Goal: Task Accomplishment & Management: Complete application form

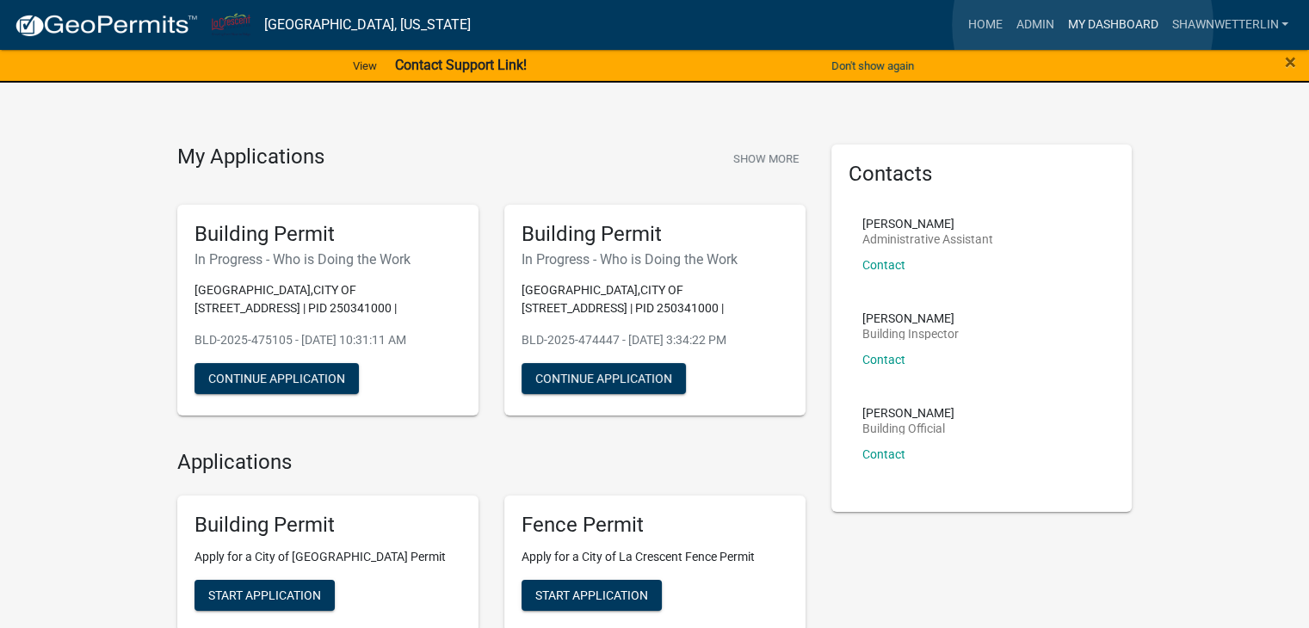
click at [1082, 25] on link "My Dashboard" at bounding box center [1112, 25] width 104 height 33
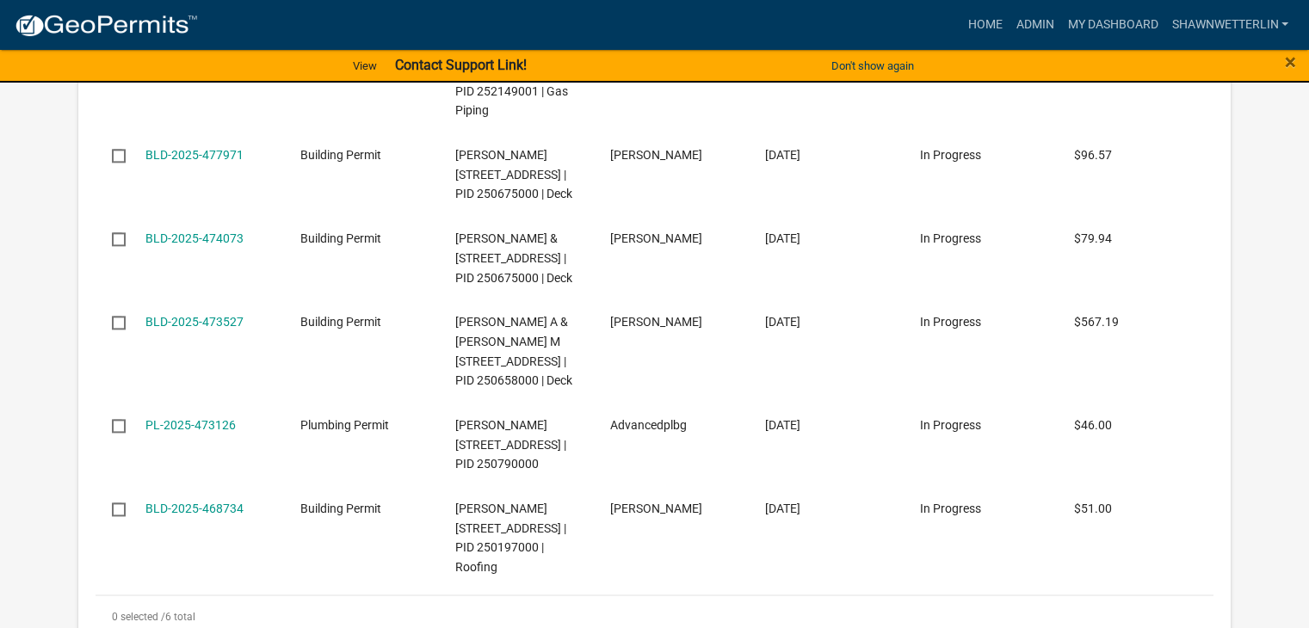
scroll to position [2237, 0]
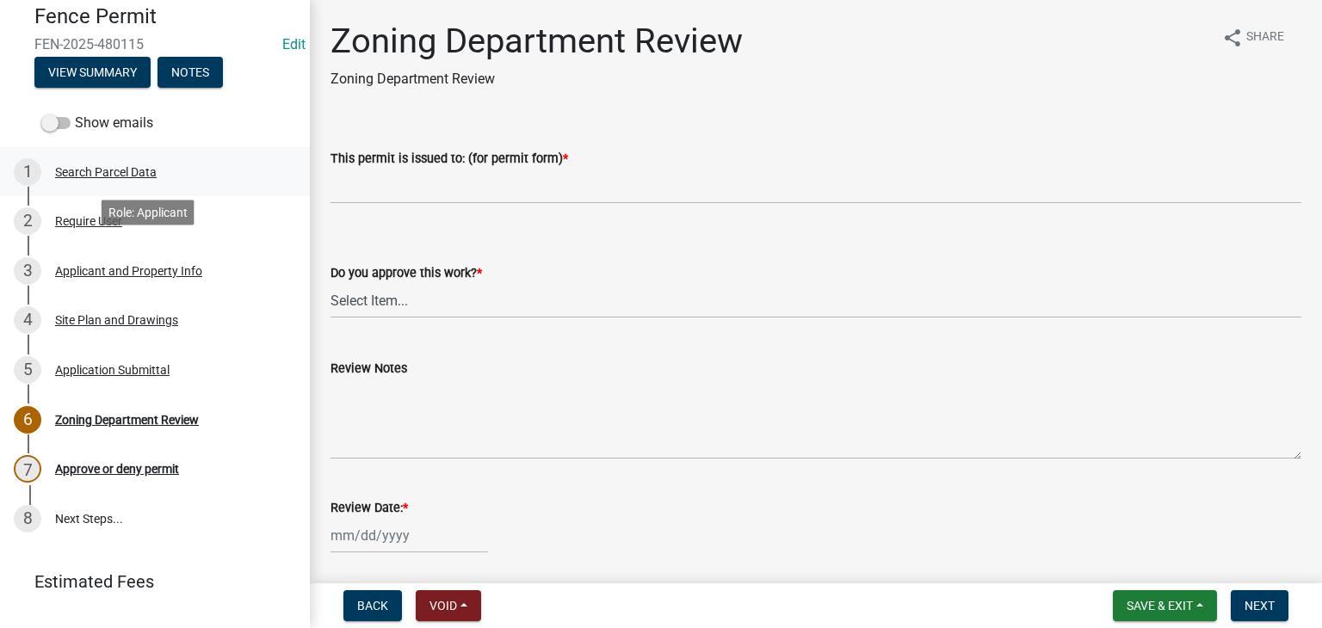
scroll to position [172, 0]
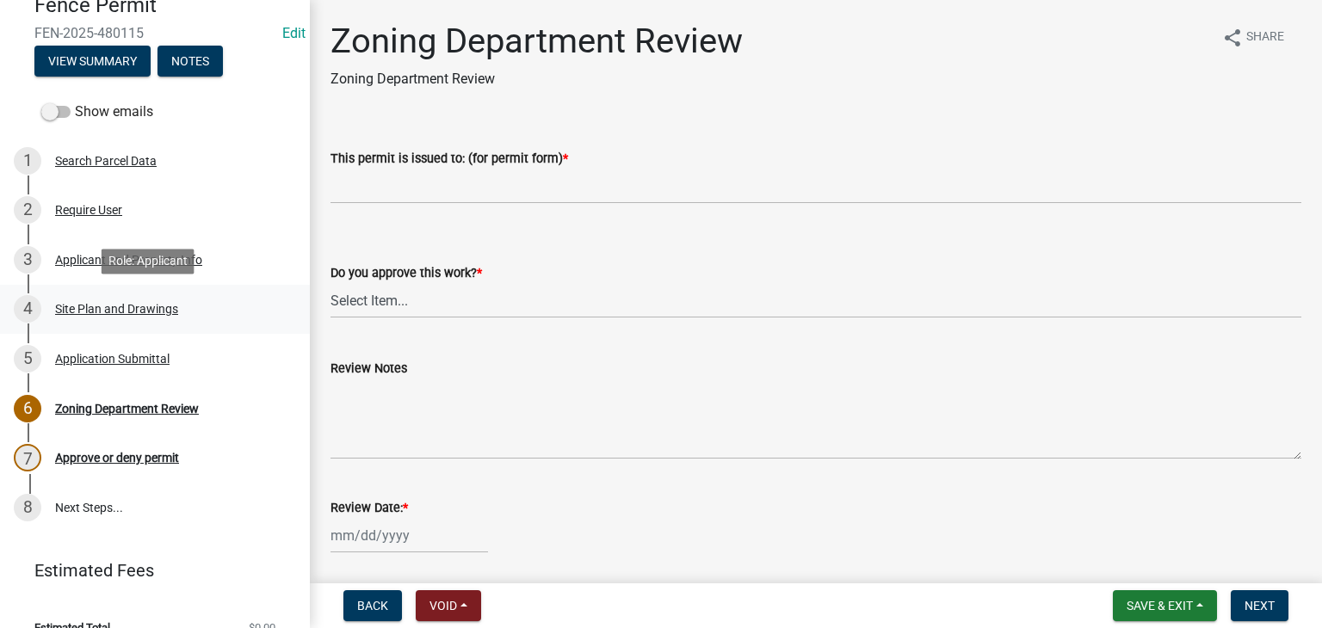
click at [100, 308] on div "Site Plan and Drawings" at bounding box center [116, 309] width 123 height 12
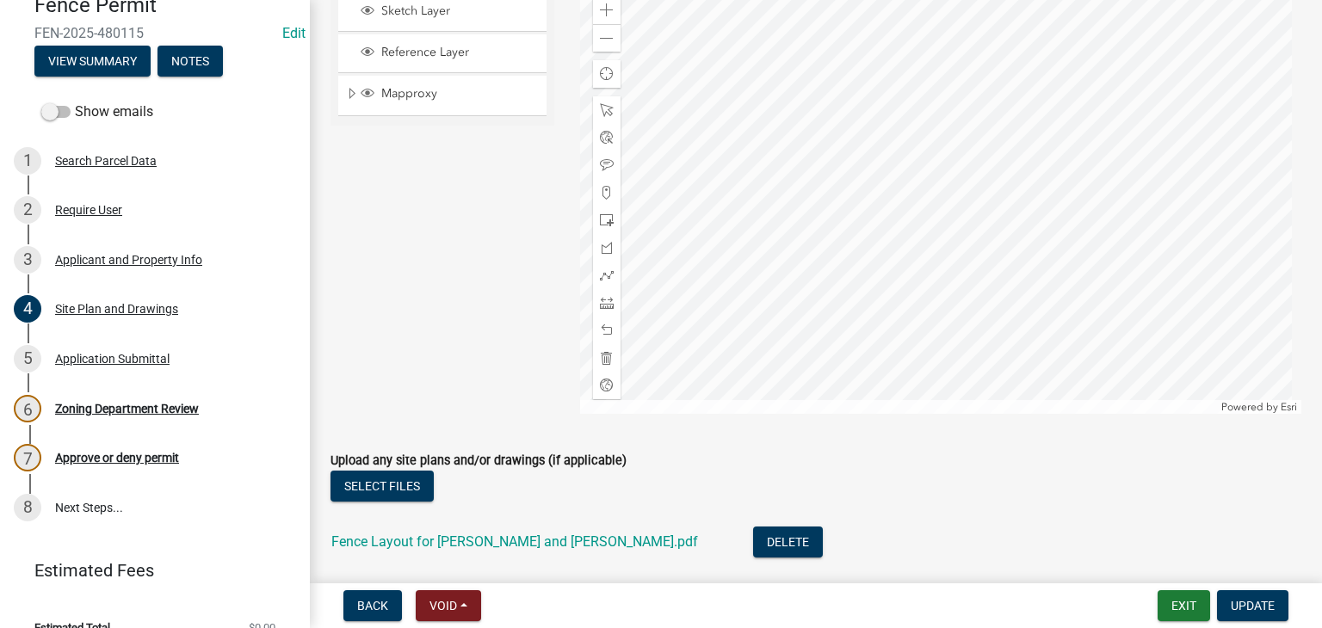
scroll to position [820, 0]
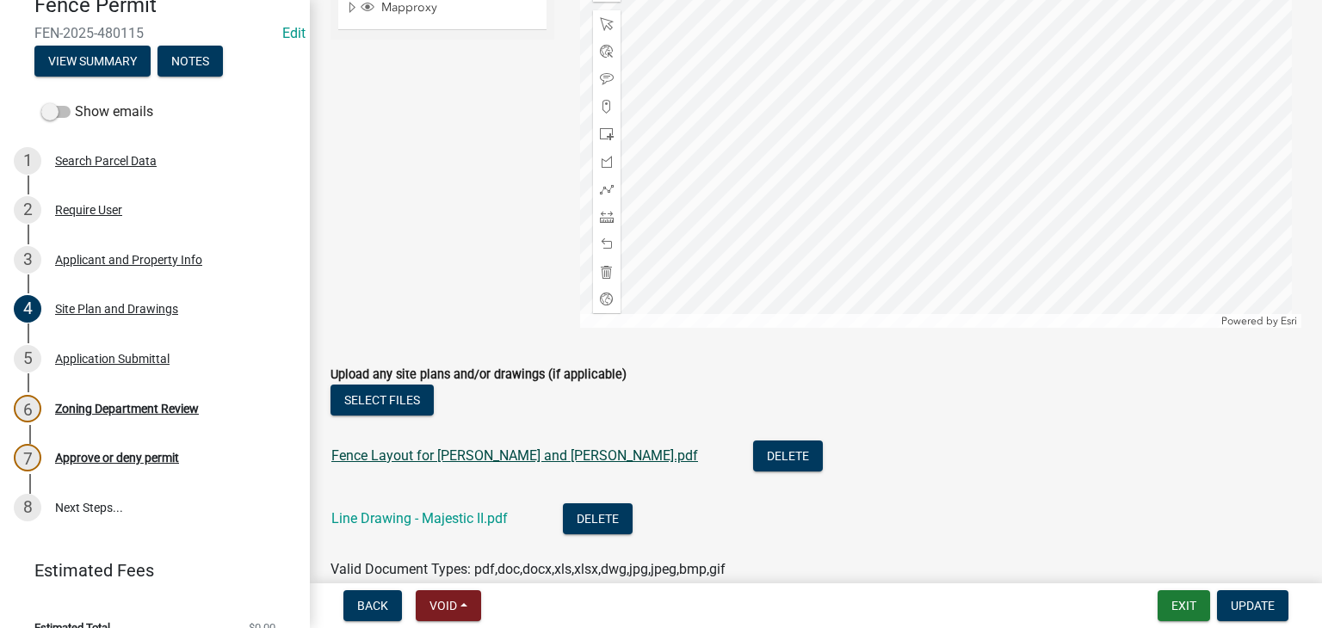
click at [423, 461] on link "Fence Layout for [PERSON_NAME] and [PERSON_NAME].pdf" at bounding box center [514, 455] width 367 height 16
click at [483, 510] on link "Line Drawing - Majestic II.pdf" at bounding box center [419, 518] width 176 height 16
click at [454, 451] on link "Fence Layout for [PERSON_NAME] and [PERSON_NAME].pdf" at bounding box center [514, 455] width 367 height 16
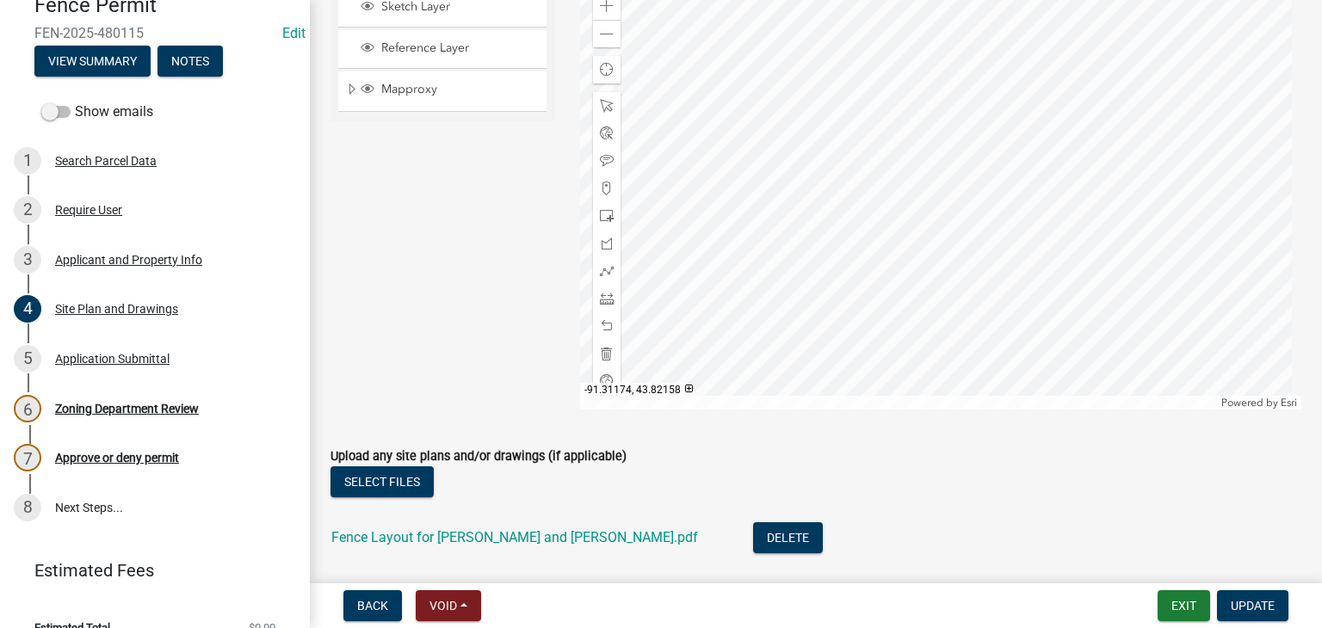
scroll to position [734, 0]
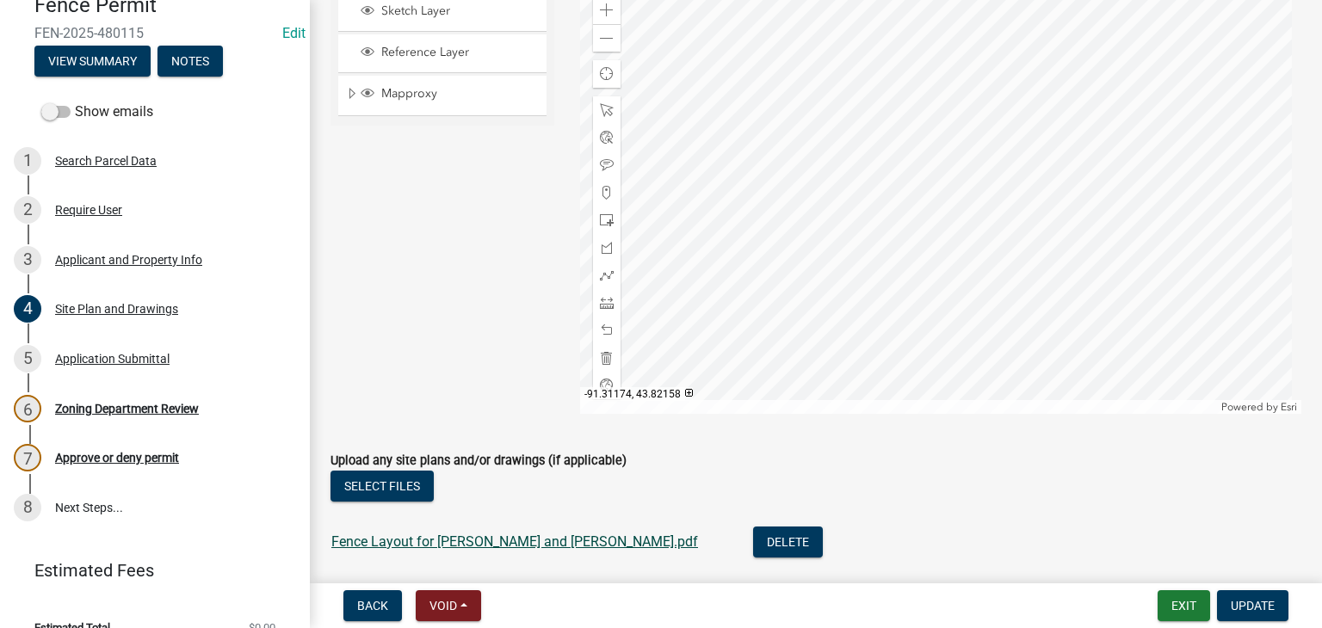
click at [499, 544] on link "Fence Layout for [PERSON_NAME] and [PERSON_NAME].pdf" at bounding box center [514, 541] width 367 height 16
click at [568, 545] on link "Fence Layout for [PERSON_NAME] and [PERSON_NAME].pdf" at bounding box center [514, 541] width 367 height 16
click at [473, 541] on link "Fence Layout for [PERSON_NAME] and [PERSON_NAME].pdf" at bounding box center [514, 541] width 367 height 16
click at [155, 406] on div "Zoning Department Review" at bounding box center [127, 409] width 144 height 12
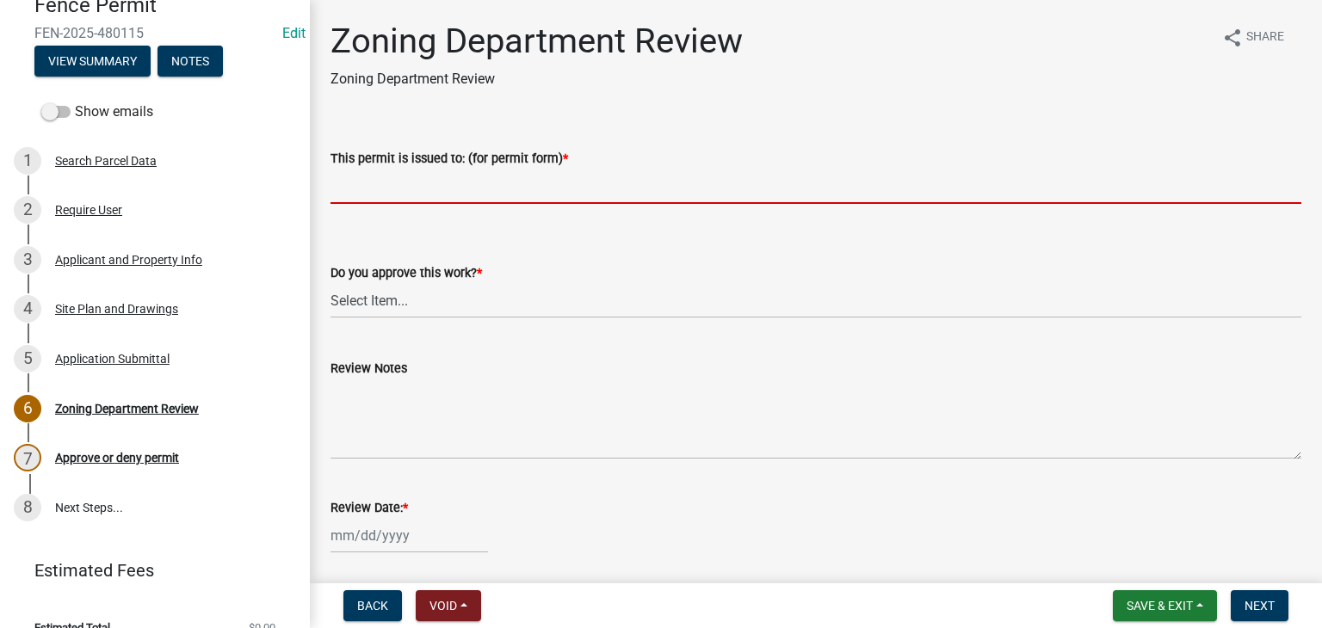
click at [394, 189] on input "This permit is issued to: (for permit form) *" at bounding box center [815, 186] width 971 height 35
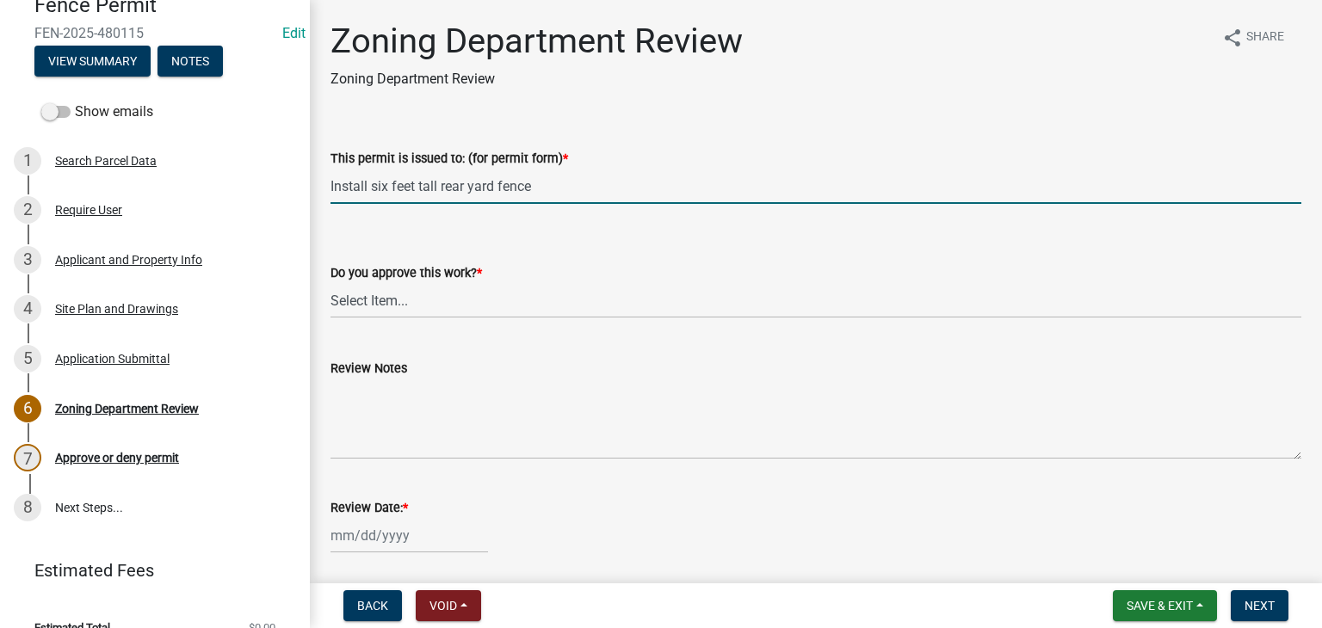
click at [543, 190] on input "Install six feet tall rear yard fence" at bounding box center [815, 186] width 971 height 35
click at [589, 180] on input "Install six feet tall rear yard fence" at bounding box center [815, 186] width 971 height 35
type input "Install six feet tall rear yard fence"
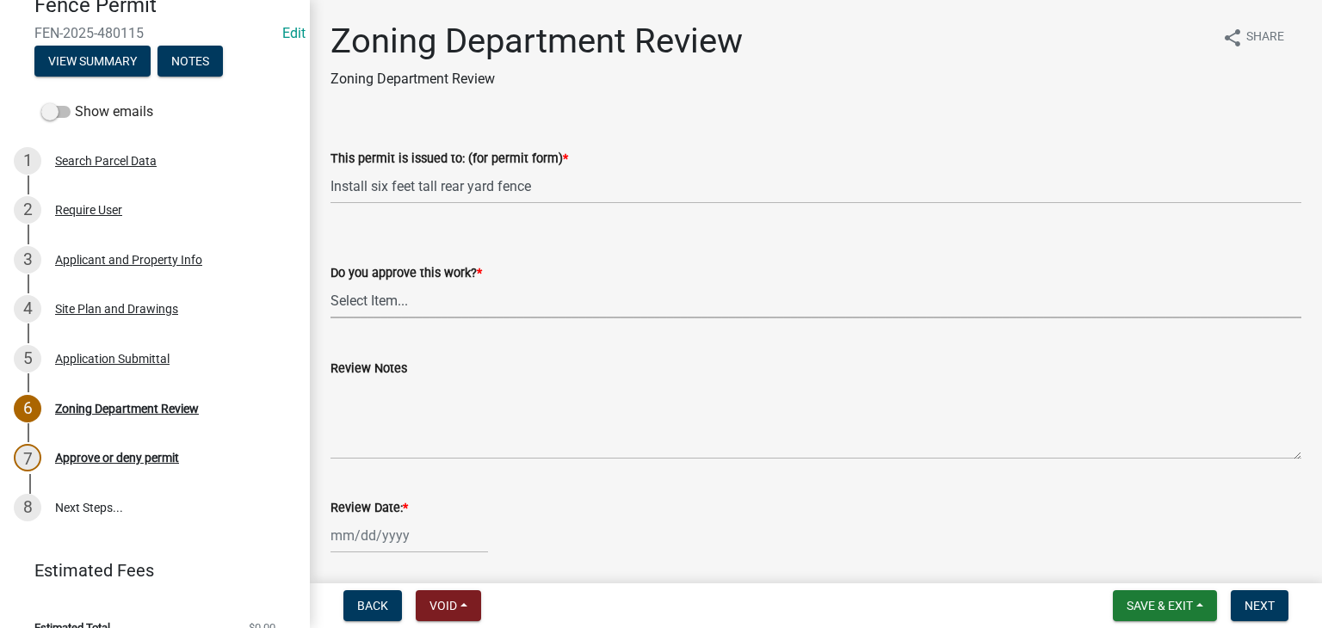
click at [372, 306] on select "Select Item... Yes No" at bounding box center [815, 300] width 971 height 35
click at [330, 283] on select "Select Item... Yes No" at bounding box center [815, 300] width 971 height 35
select select "2209fdae-7888-45c3-83a3-76ecef88a074"
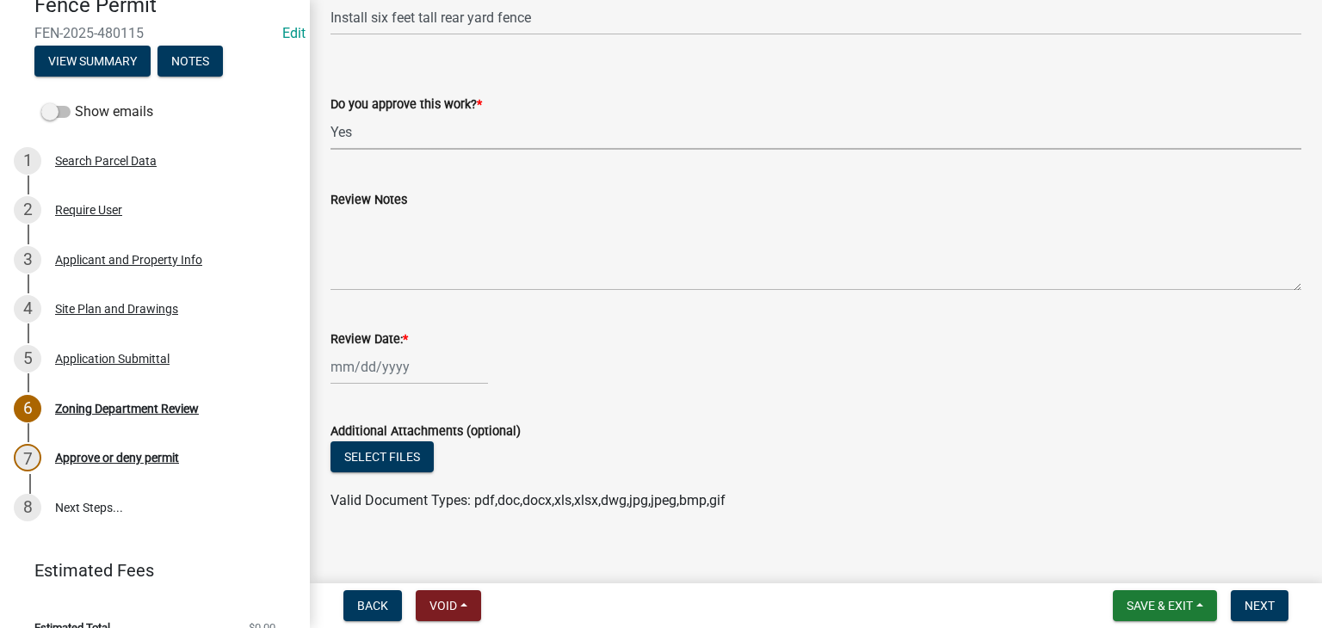
scroll to position [172, 0]
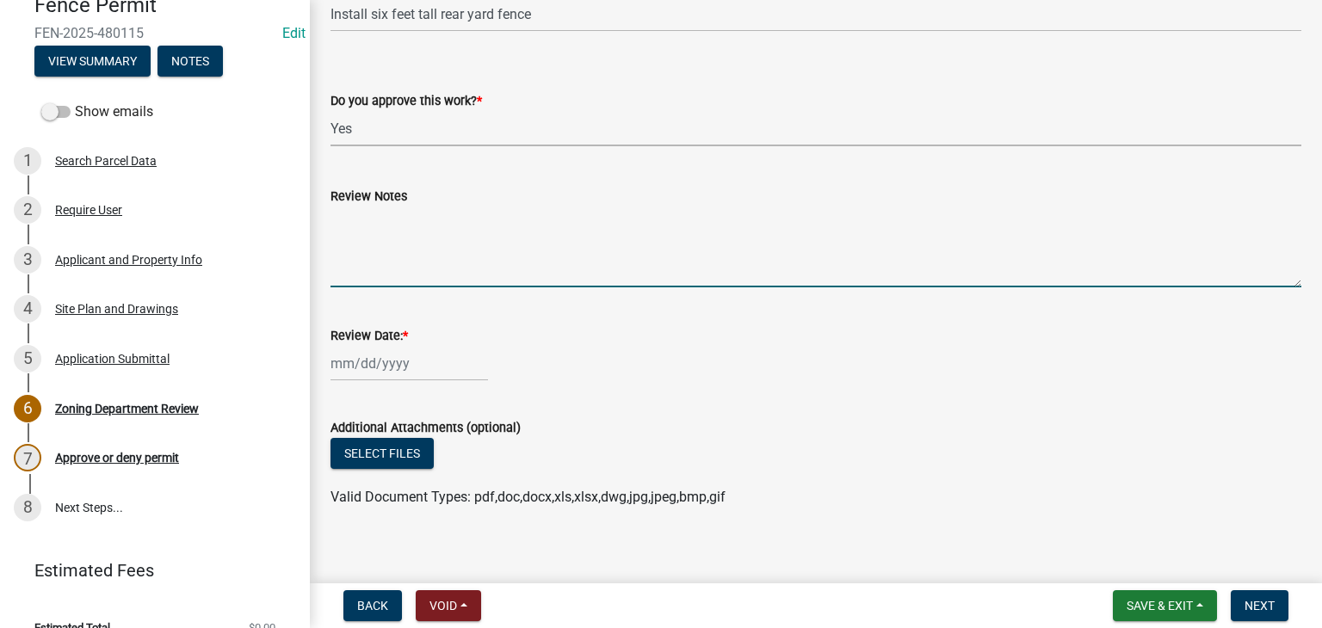
click at [355, 223] on textarea "Review Notes" at bounding box center [815, 246] width 971 height 81
click at [396, 257] on textarea "Lets know when work has been completed" at bounding box center [815, 246] width 971 height 81
type textarea "Lets know when work has been completed"
select select "9"
select select "2025"
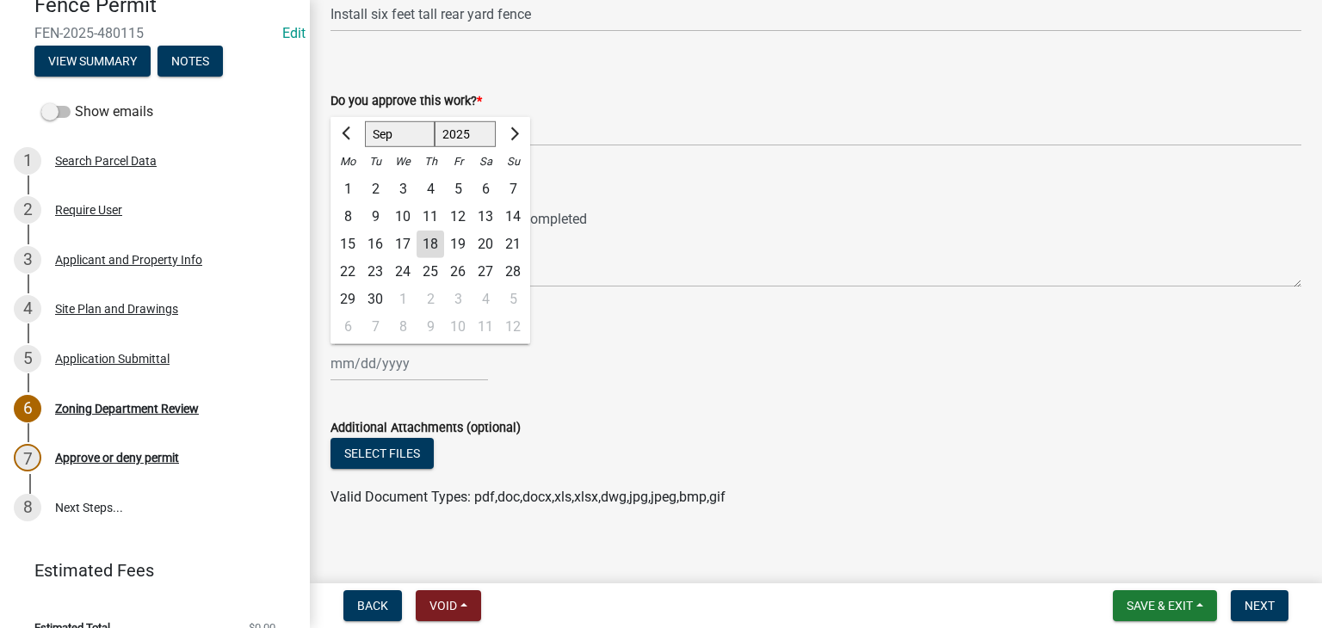
click at [372, 352] on div "[PERSON_NAME] Feb Mar Apr [PERSON_NAME][DATE] Oct Nov [DATE] 1526 1527 1528 152…" at bounding box center [408, 363] width 157 height 35
click at [423, 249] on div "18" at bounding box center [430, 245] width 28 height 28
type input "[DATE]"
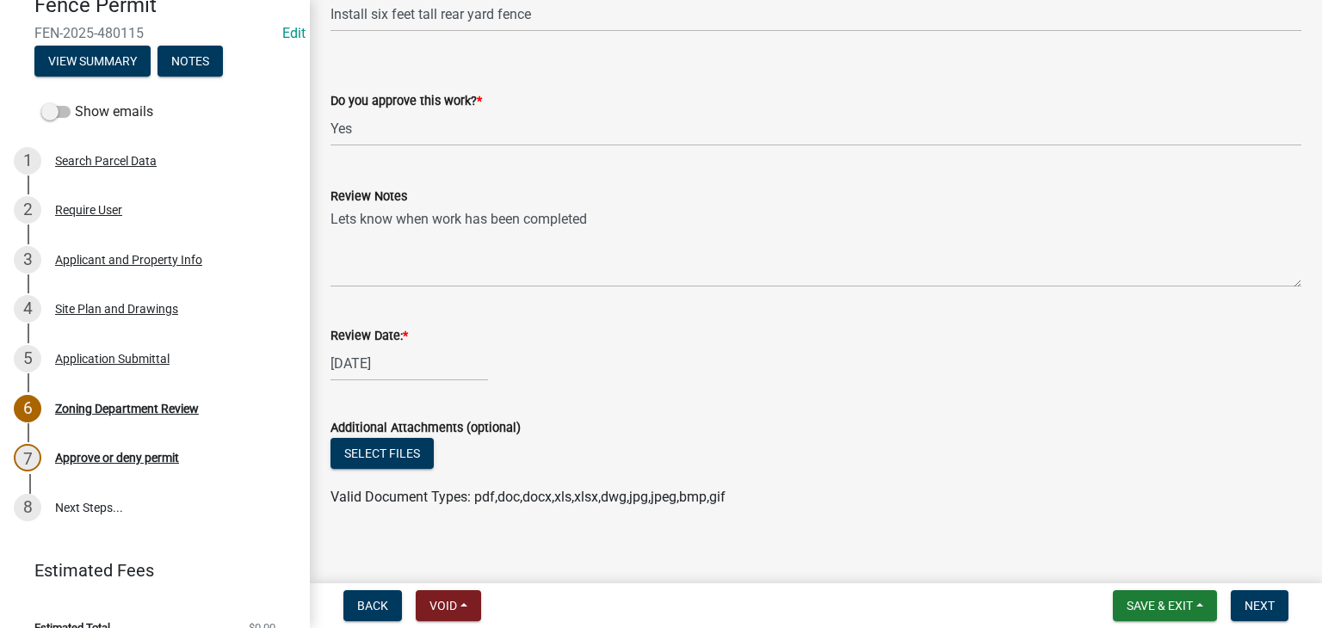
scroll to position [186, 0]
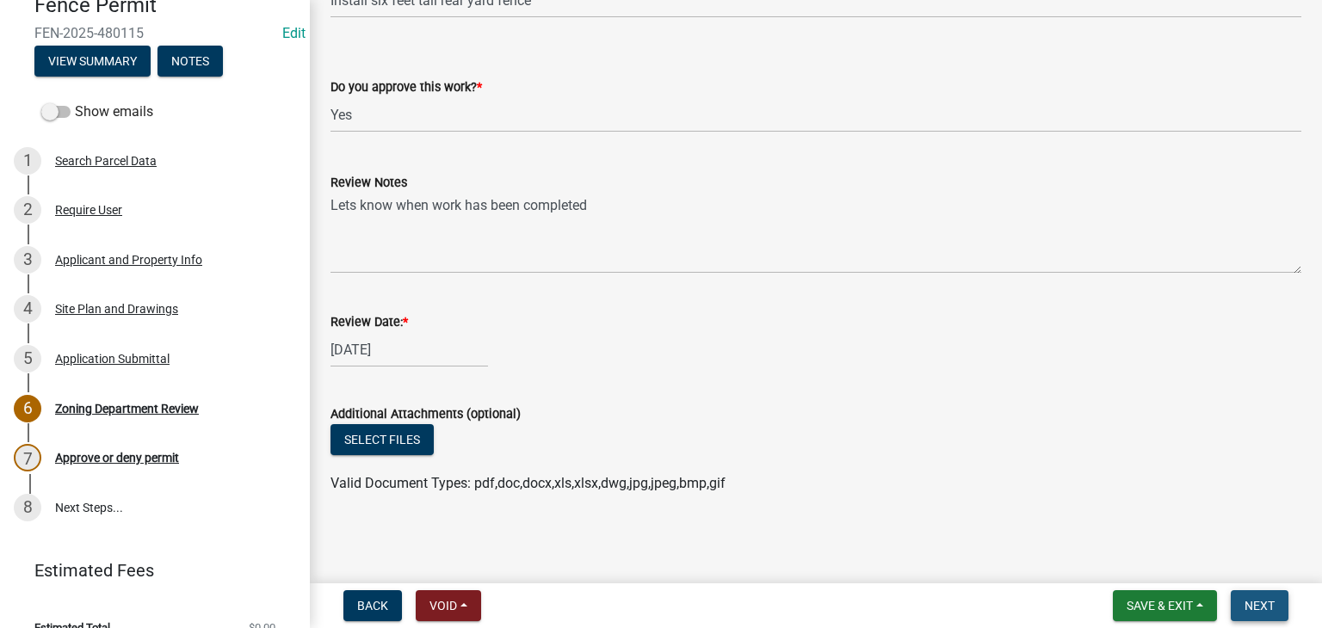
click at [1255, 600] on span "Next" at bounding box center [1259, 606] width 30 height 14
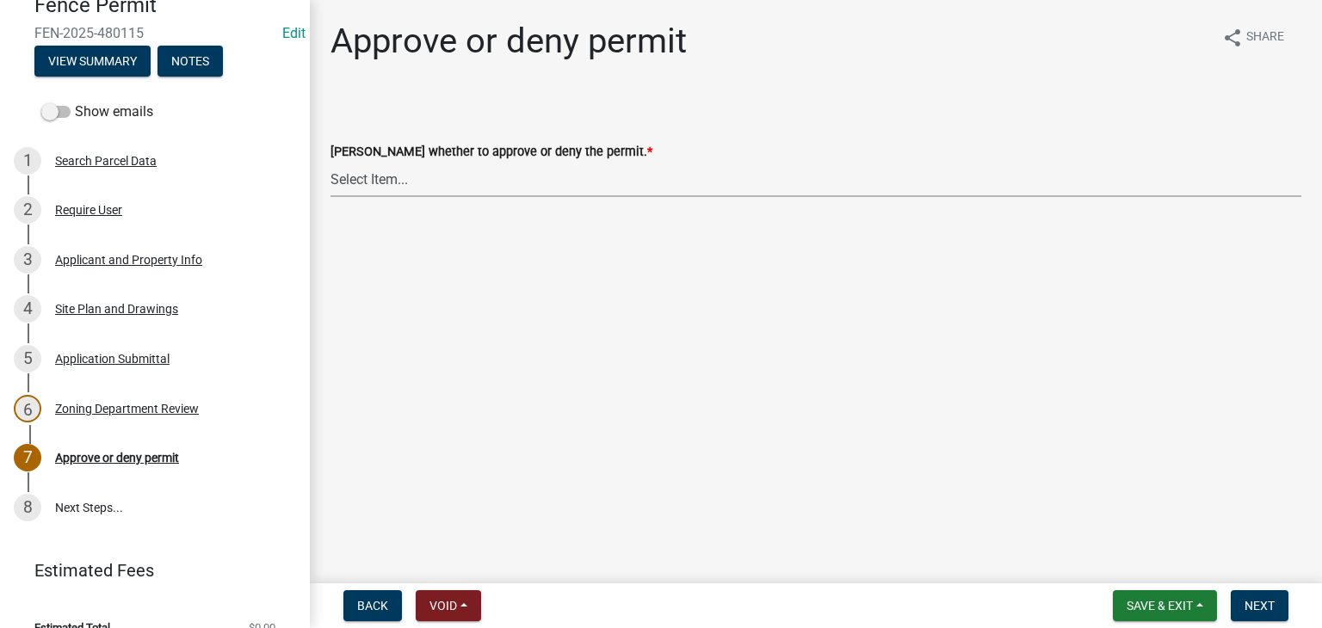
click at [395, 172] on select "Select Item... Approve Deny" at bounding box center [815, 179] width 971 height 35
click at [330, 162] on select "Select Item... Approve Deny" at bounding box center [815, 179] width 971 height 35
select select "728afe28-c9ed-4a36-bde4-3c6ae9494660"
click at [1260, 603] on span "Next" at bounding box center [1259, 606] width 30 height 14
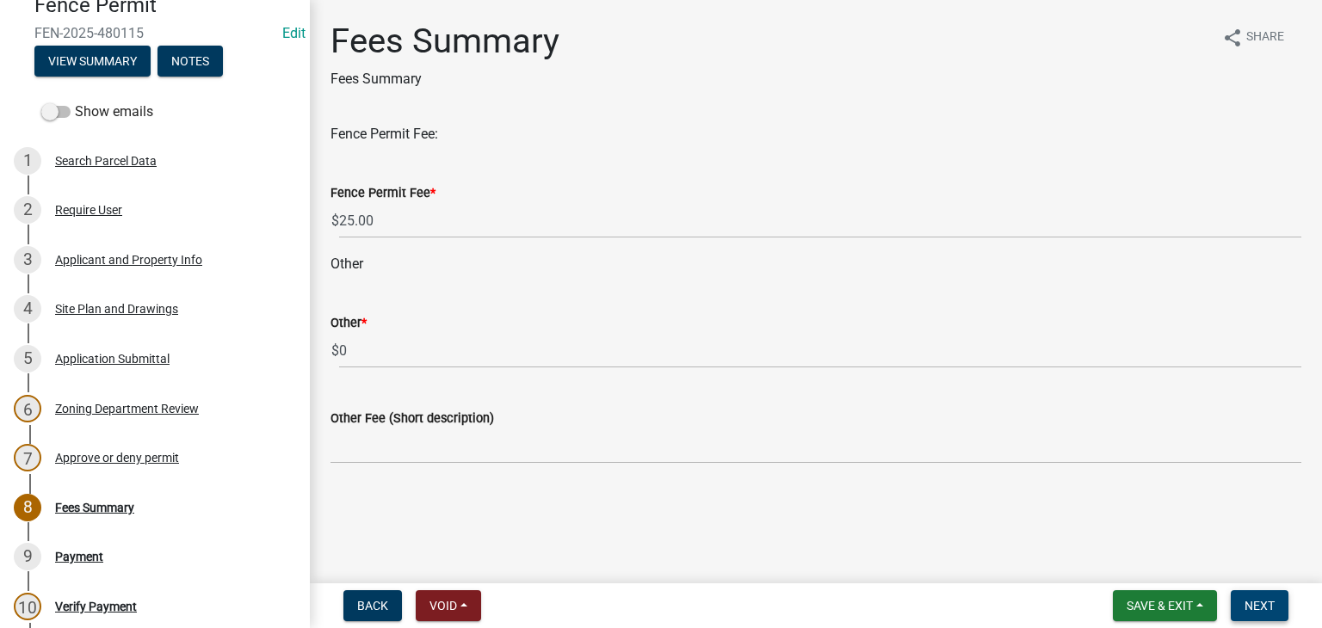
click at [1257, 611] on span "Next" at bounding box center [1259, 606] width 30 height 14
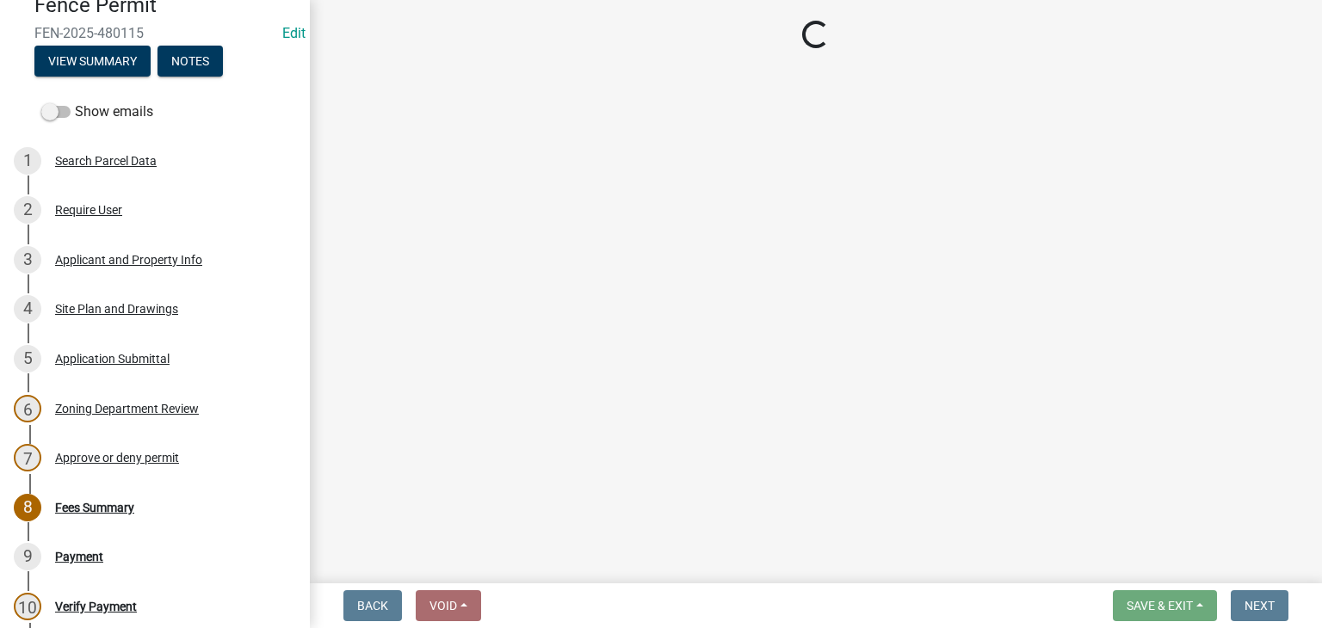
select select "3: 3"
